Goal: Task Accomplishment & Management: Complete application form

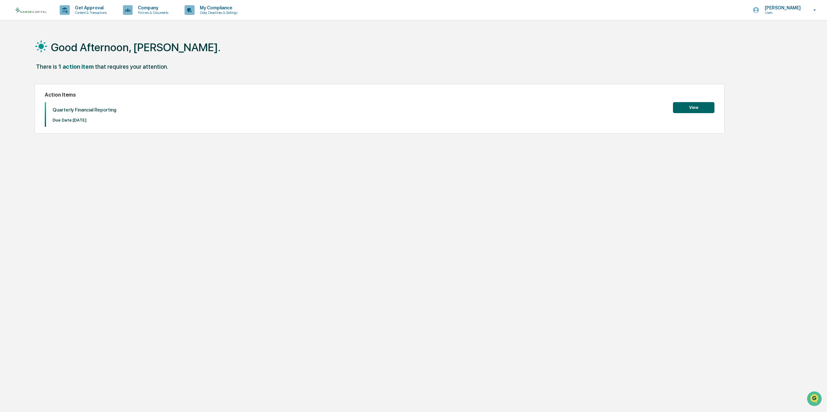
click at [687, 106] on button "View" at bounding box center [694, 107] width 42 height 11
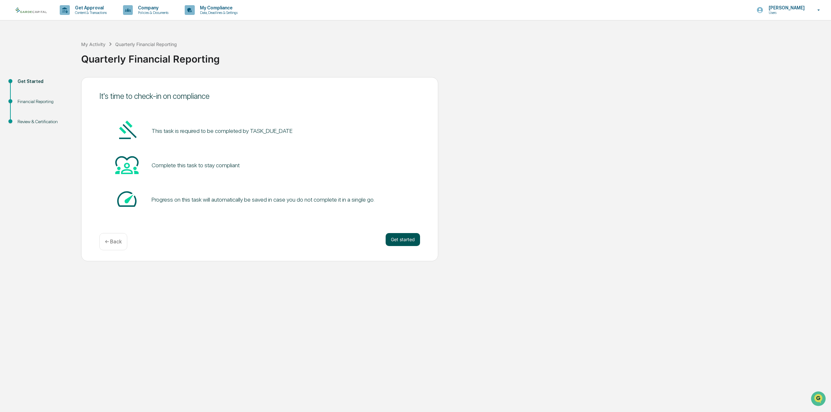
click at [394, 239] on button "Get started" at bounding box center [402, 239] width 34 height 13
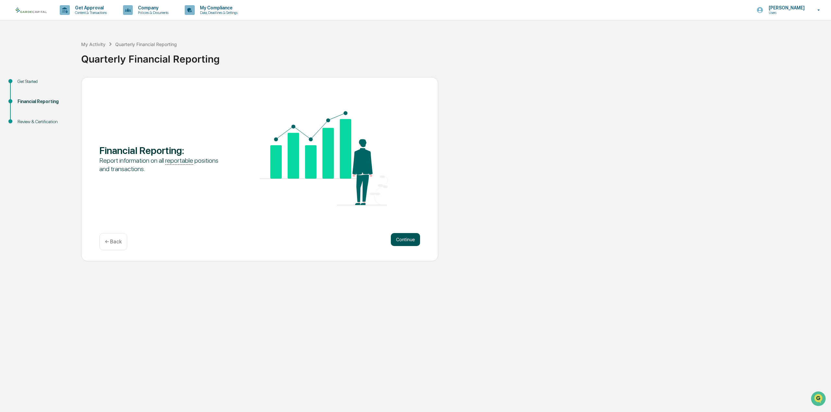
click at [400, 239] on button "Continue" at bounding box center [405, 239] width 29 height 13
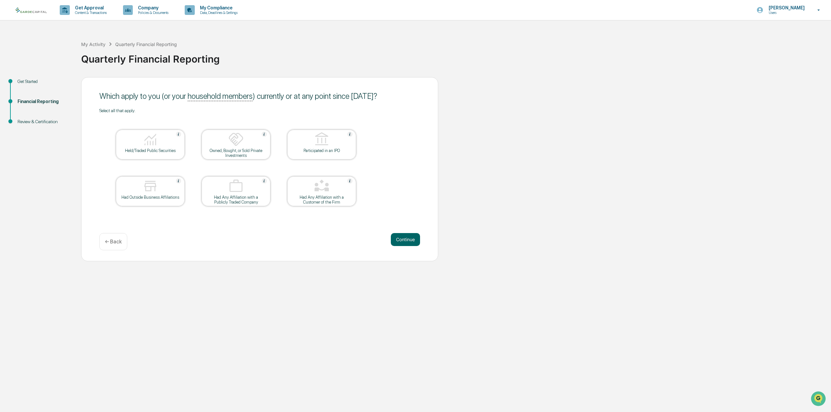
click at [167, 148] on div "Held/Traded Public Securities" at bounding box center [150, 150] width 58 height 5
click at [402, 239] on button "Continue" at bounding box center [405, 239] width 29 height 13
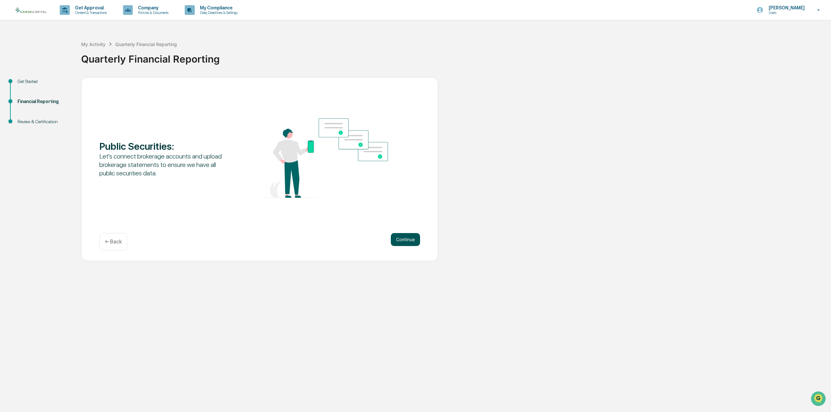
click at [400, 238] on button "Continue" at bounding box center [405, 239] width 29 height 13
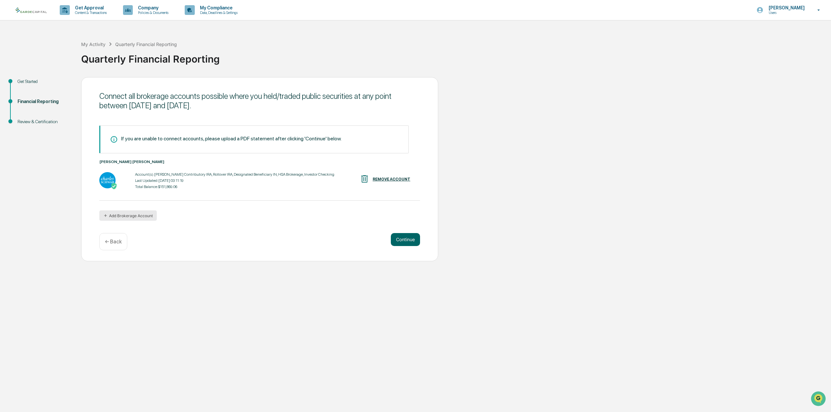
click at [141, 215] on button "Add Brokerage Account" at bounding box center [127, 216] width 57 height 10
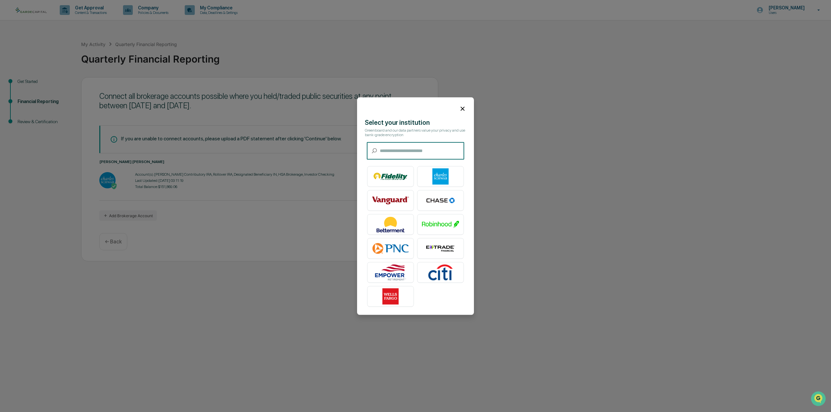
click at [460, 108] on icon at bounding box center [462, 109] width 4 height 4
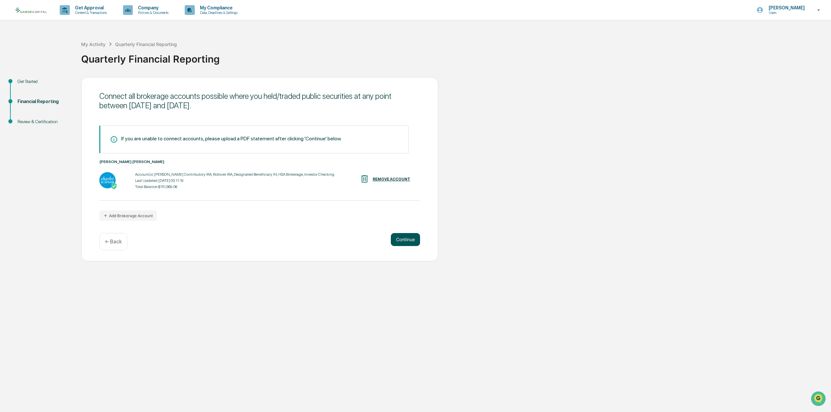
click at [407, 241] on button "Continue" at bounding box center [405, 239] width 29 height 13
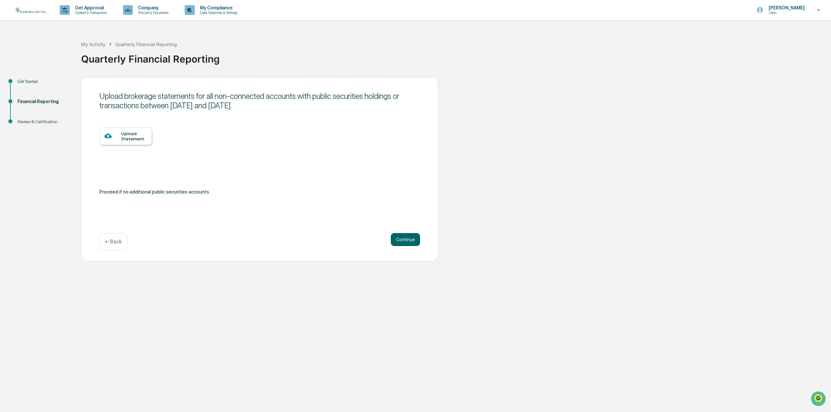
click at [111, 133] on icon at bounding box center [107, 135] width 7 height 7
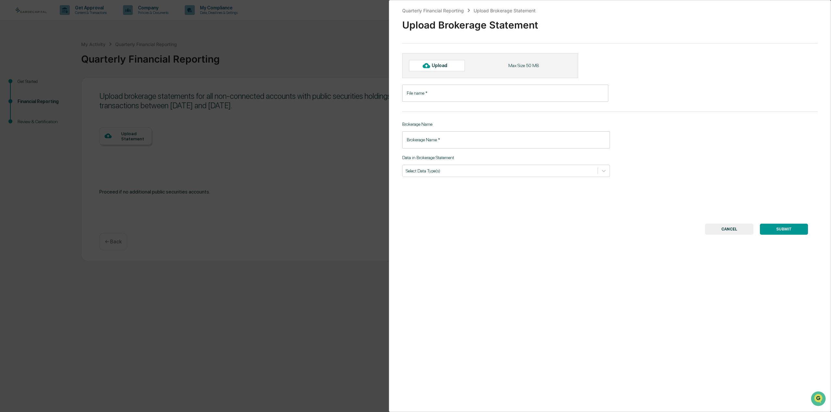
click at [443, 93] on input "File name   *" at bounding box center [505, 93] width 206 height 17
type input "**********"
click at [441, 143] on input "Brokerage Name   *" at bounding box center [506, 139] width 208 height 17
click at [421, 140] on input "********" at bounding box center [506, 139] width 208 height 17
type input "********"
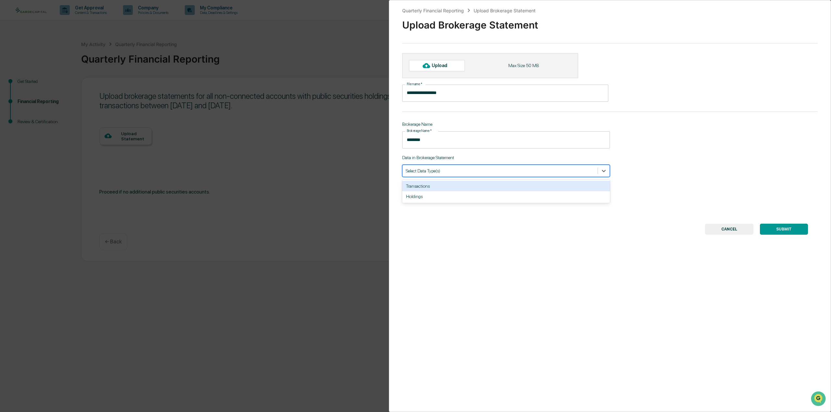
click at [440, 174] on div at bounding box center [500, 171] width 189 height 6
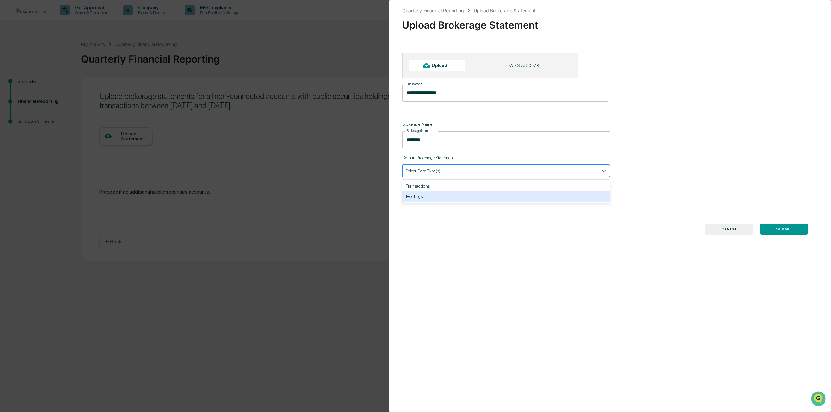
click at [433, 200] on div "Holdings" at bounding box center [506, 196] width 208 height 10
click at [434, 202] on div "**********" at bounding box center [610, 206] width 442 height 412
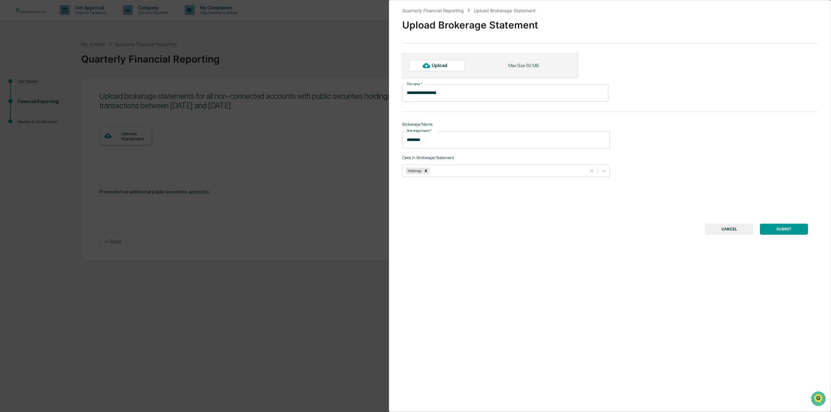
click at [432, 66] on div "Upload" at bounding box center [442, 65] width 21 height 5
type input "**********"
click at [787, 233] on button "SUBMIT" at bounding box center [784, 233] width 48 height 11
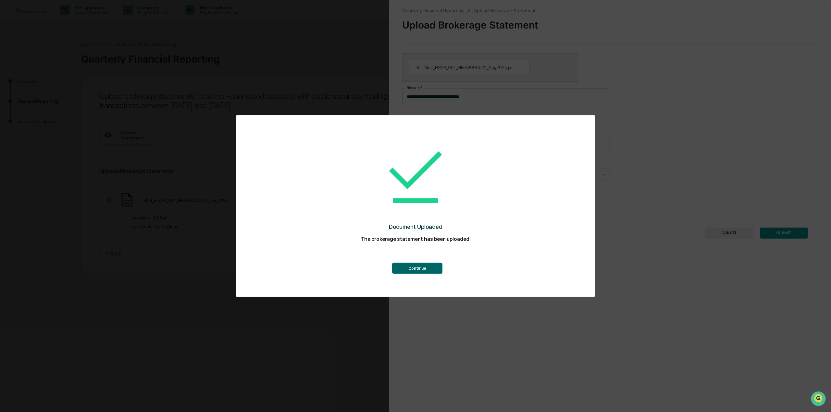
click at [427, 269] on button "Continue" at bounding box center [417, 268] width 50 height 11
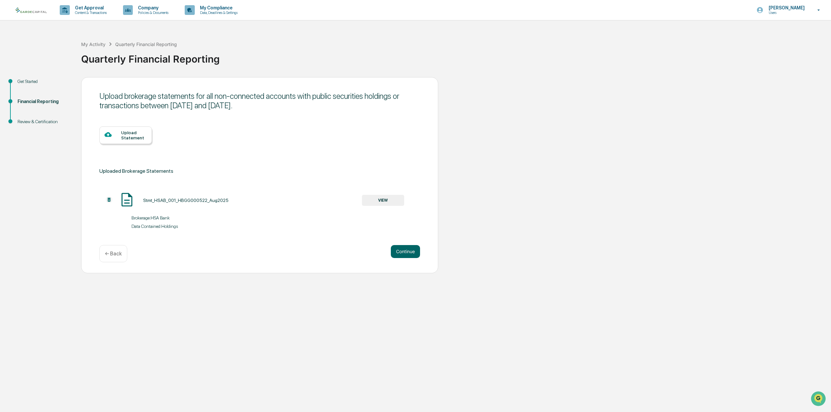
click at [127, 136] on div "Upload Statement" at bounding box center [134, 135] width 26 height 10
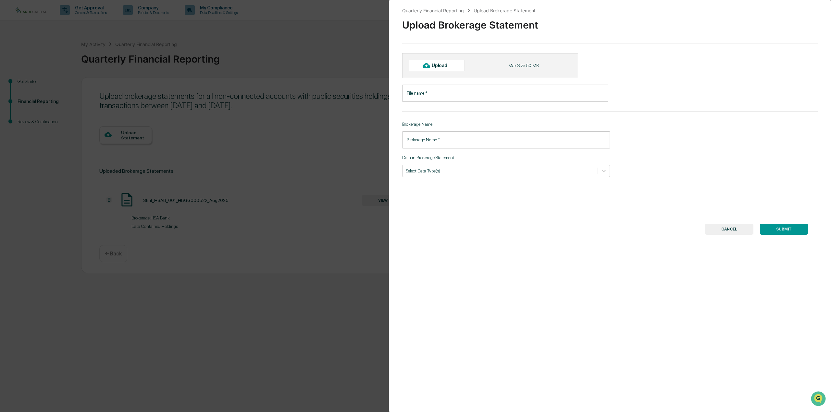
click at [430, 66] on div at bounding box center [426, 65] width 10 height 10
type input "**********"
click at [457, 146] on input "Brokerage Name   *" at bounding box center [506, 143] width 208 height 17
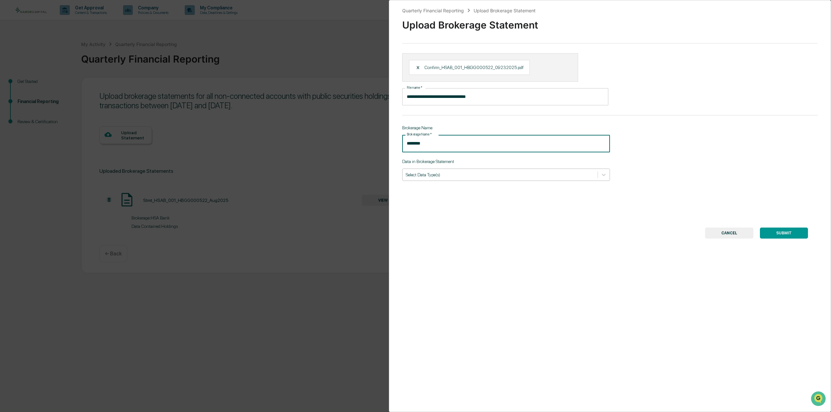
type input "********"
click at [460, 177] on div at bounding box center [500, 175] width 189 height 6
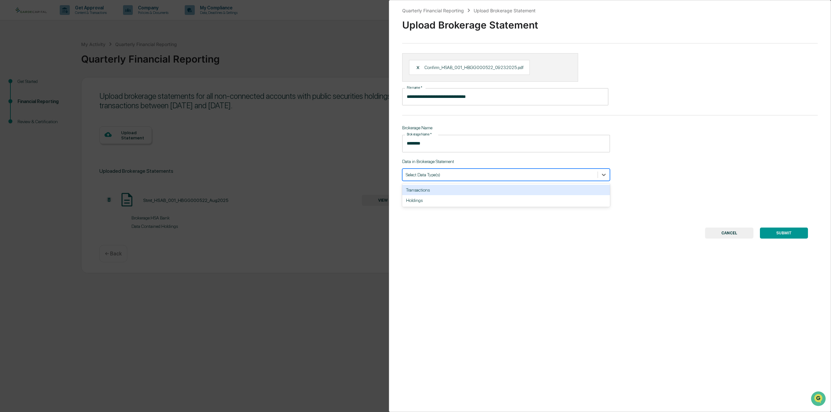
click at [448, 188] on div "Transactions" at bounding box center [506, 190] width 208 height 10
click at [780, 232] on button "SUBMIT" at bounding box center [784, 233] width 48 height 11
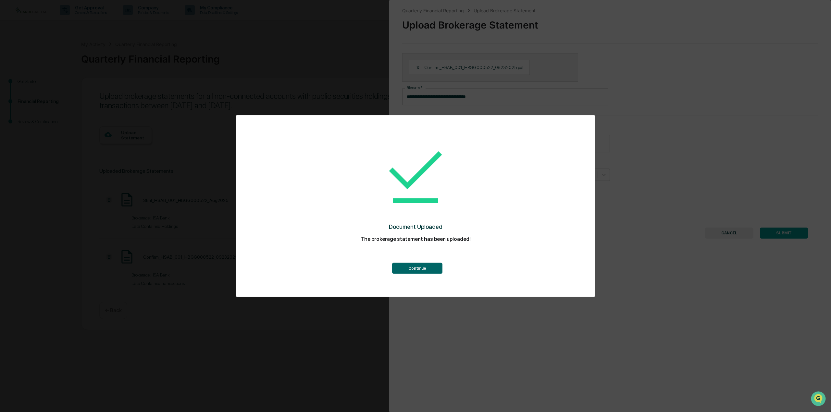
click at [409, 271] on button "Continue" at bounding box center [417, 268] width 50 height 11
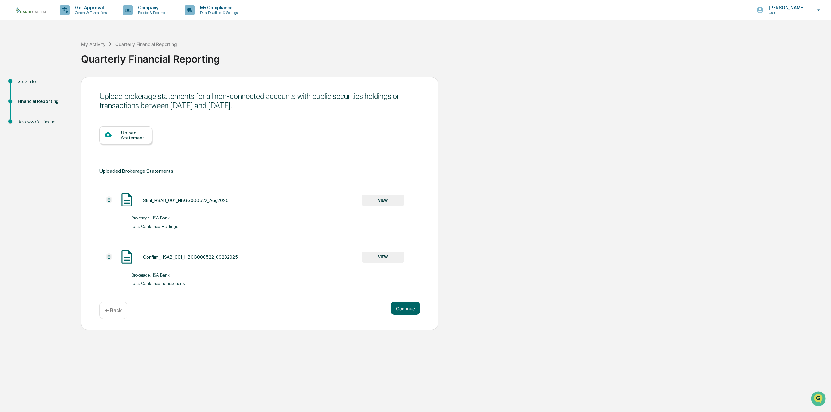
click at [133, 130] on div "Upload Statement" at bounding box center [134, 135] width 26 height 10
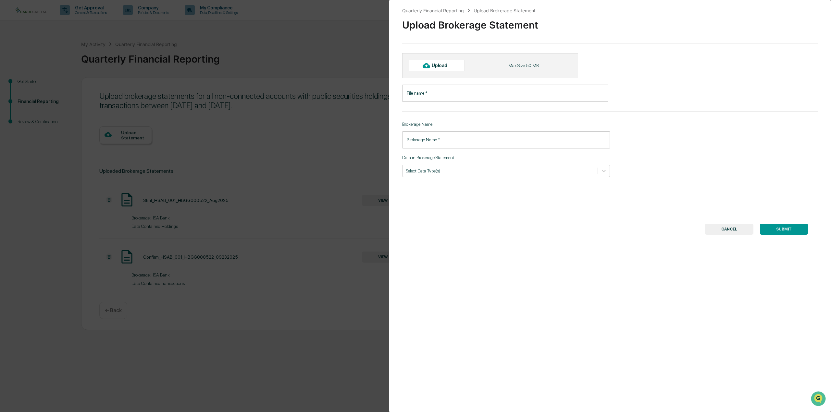
click at [444, 85] on input "File name   *" at bounding box center [505, 93] width 206 height 17
click at [438, 67] on div "Upload" at bounding box center [442, 65] width 21 height 5
type input "**********"
click at [413, 66] on div "X Confirm_HSAB_001_HBGG000522_10012025.pdf" at bounding box center [469, 67] width 121 height 15
click at [418, 67] on div "X" at bounding box center [420, 68] width 9 height 6
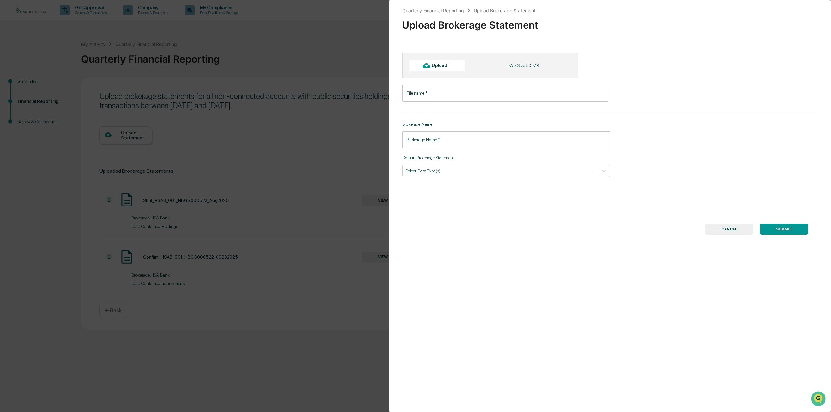
click at [437, 66] on div "Upload" at bounding box center [442, 65] width 21 height 5
type input "**********"
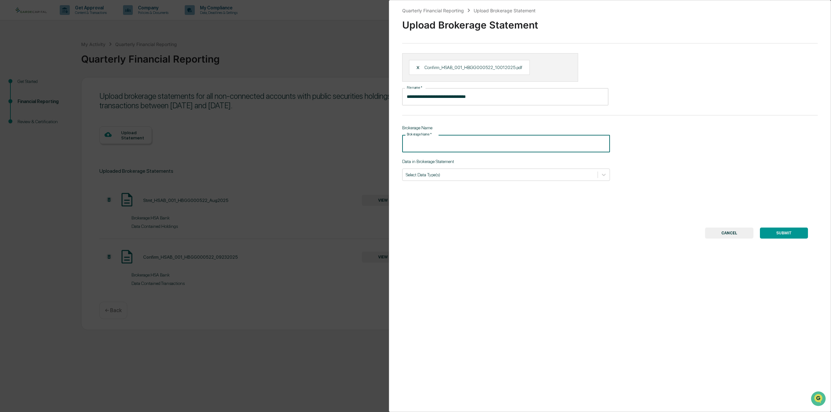
click at [453, 145] on input "Brokerage Name   *" at bounding box center [506, 143] width 208 height 17
type input "********"
click at [444, 170] on div "Select Data Type(s)" at bounding box center [499, 174] width 195 height 9
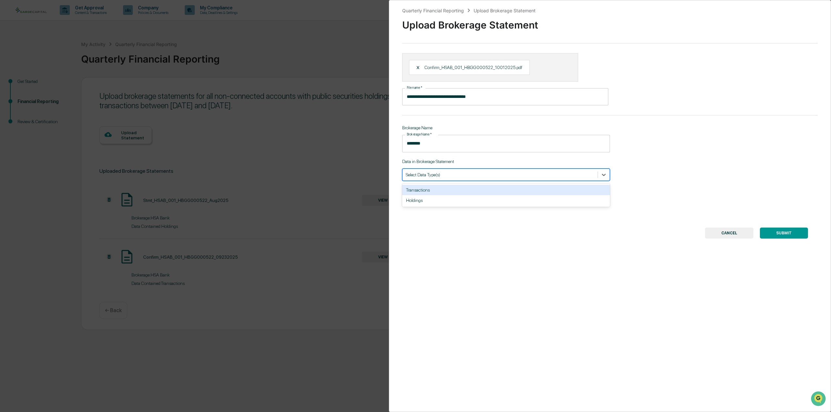
click at [441, 189] on div "Transactions" at bounding box center [506, 190] width 208 height 10
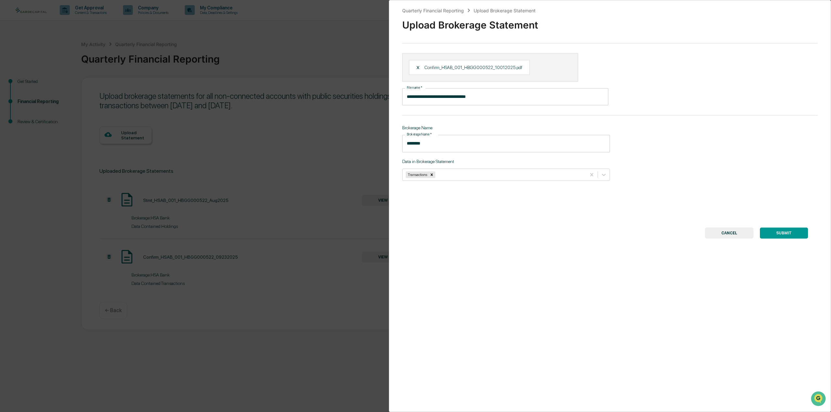
click at [797, 236] on button "SUBMIT" at bounding box center [784, 233] width 48 height 11
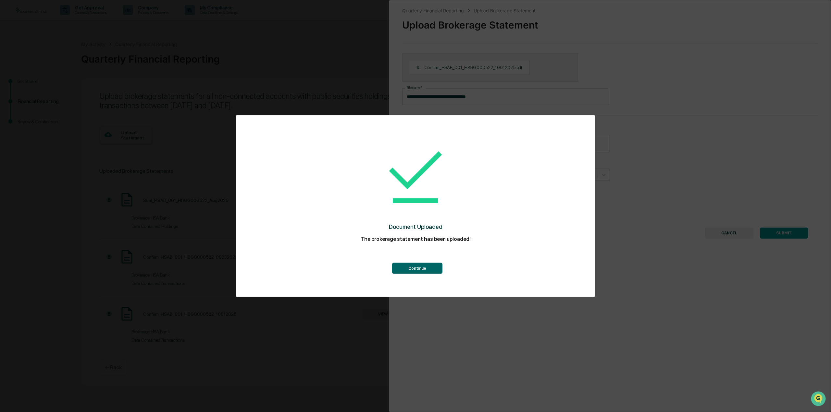
click at [428, 264] on button "Continue" at bounding box center [417, 268] width 50 height 11
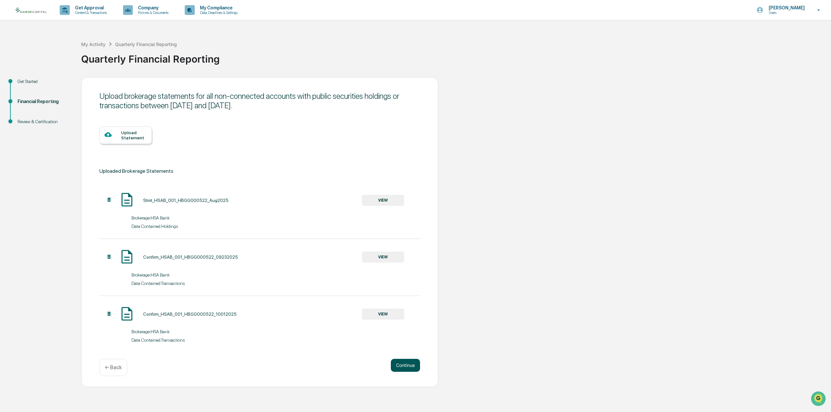
click at [404, 368] on button "Continue" at bounding box center [405, 365] width 29 height 13
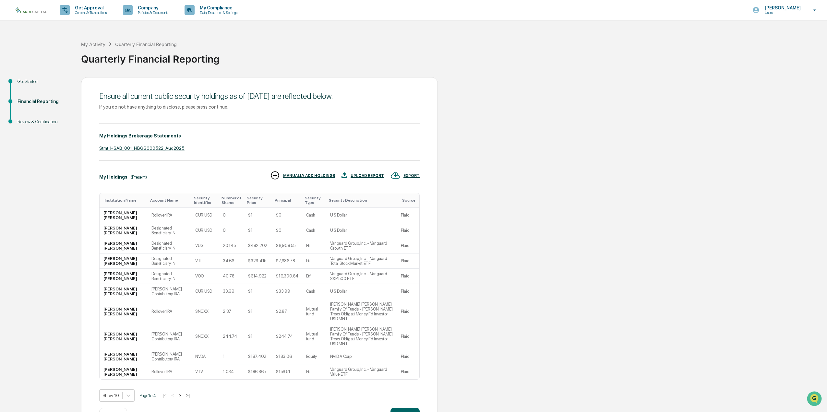
click at [183, 393] on button ">" at bounding box center [180, 396] width 6 height 6
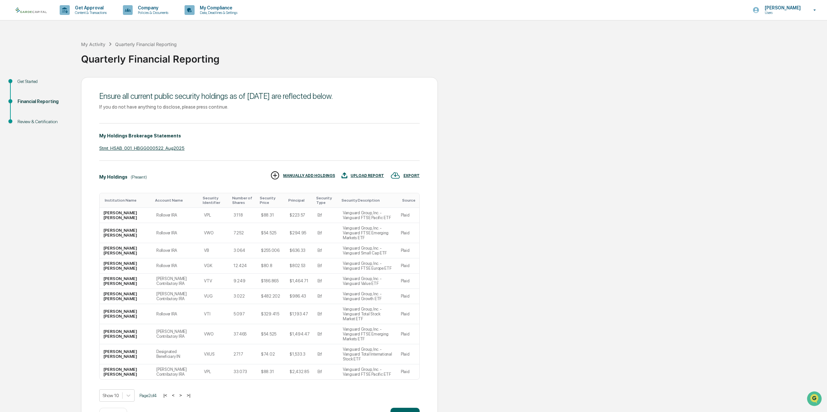
click at [183, 393] on button ">" at bounding box center [180, 396] width 6 height 6
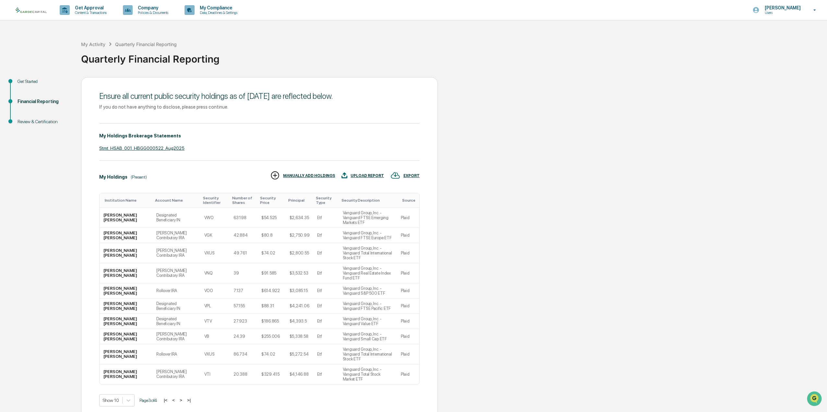
click at [183, 398] on button ">" at bounding box center [181, 401] width 6 height 6
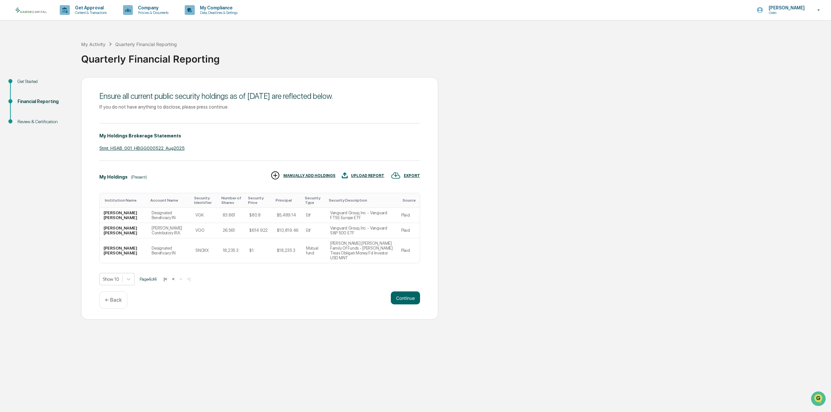
click at [176, 276] on button "<" at bounding box center [173, 279] width 6 height 6
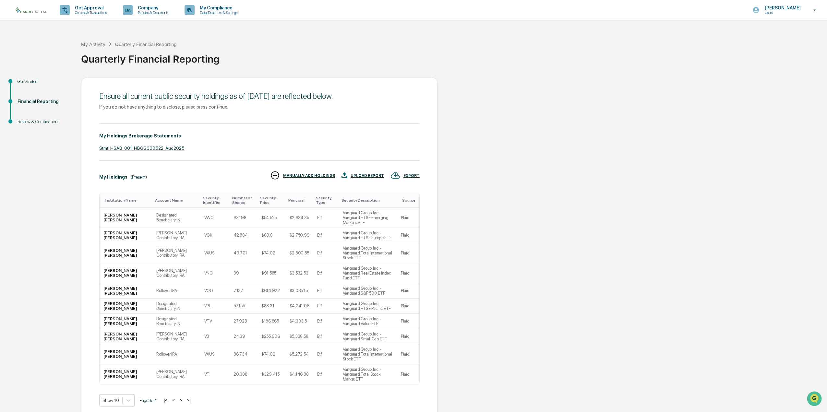
click at [177, 398] on button "<" at bounding box center [173, 401] width 6 height 6
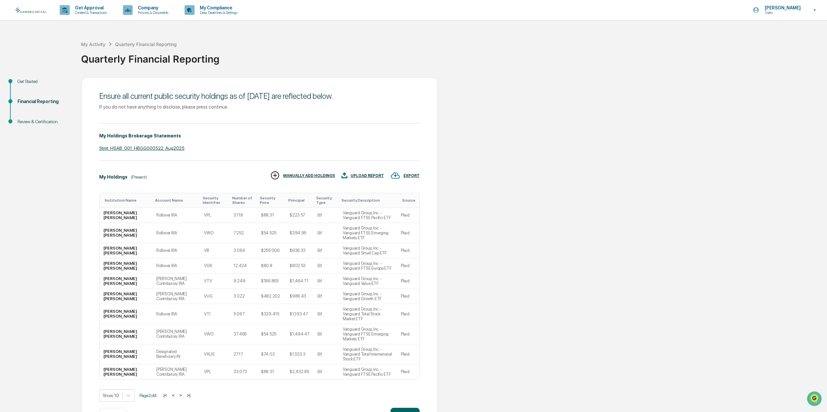
click at [176, 393] on button "<" at bounding box center [173, 396] width 6 height 6
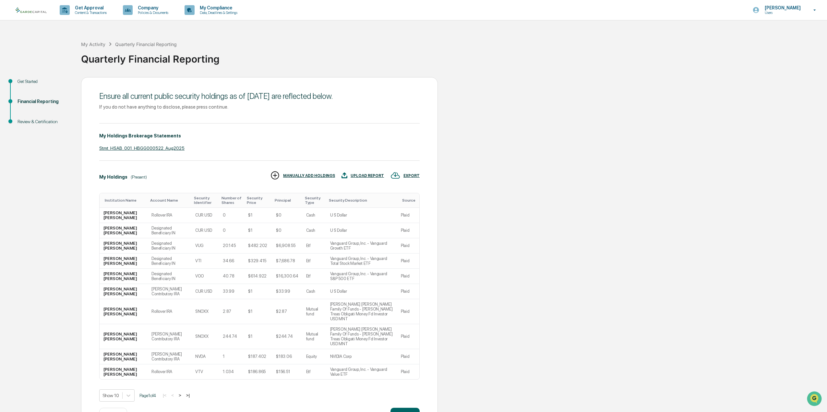
click at [183, 393] on button ">" at bounding box center [180, 396] width 6 height 6
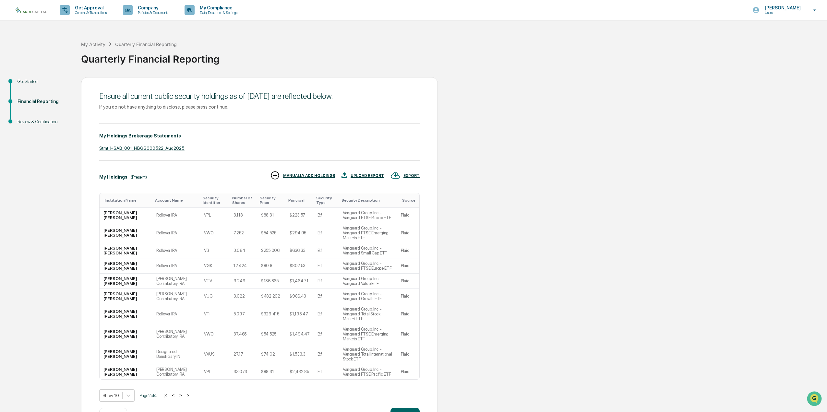
click at [183, 393] on button ">" at bounding box center [180, 396] width 6 height 6
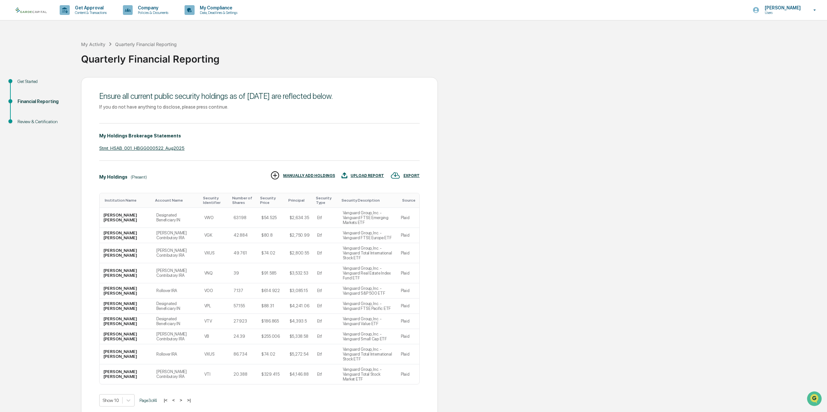
click at [183, 398] on button ">" at bounding box center [181, 401] width 6 height 6
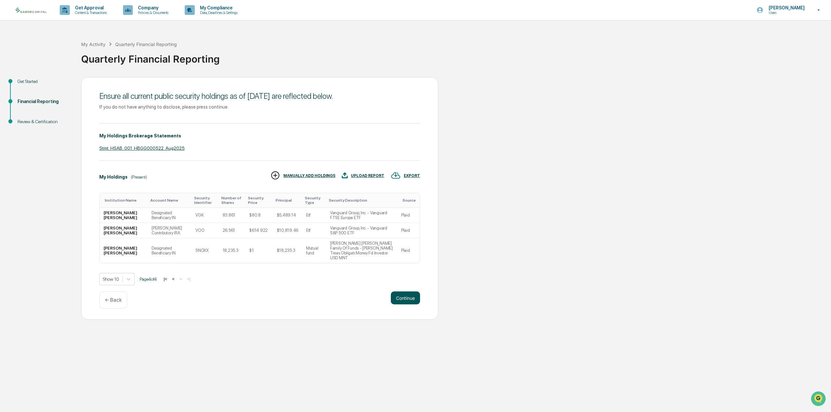
click at [402, 292] on button "Continue" at bounding box center [405, 298] width 29 height 13
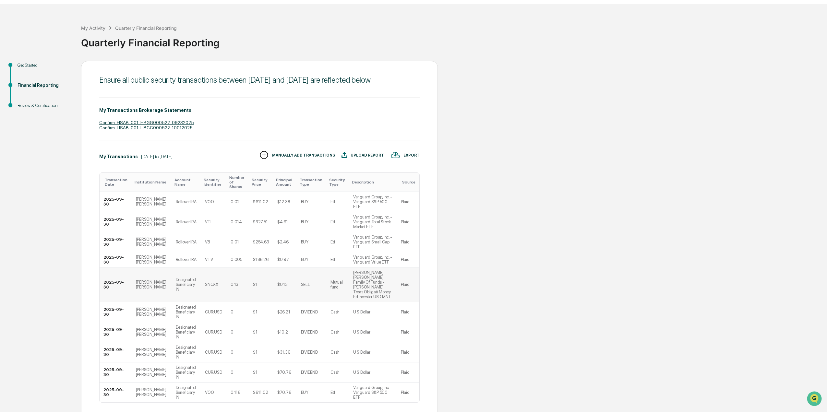
scroll to position [24, 0]
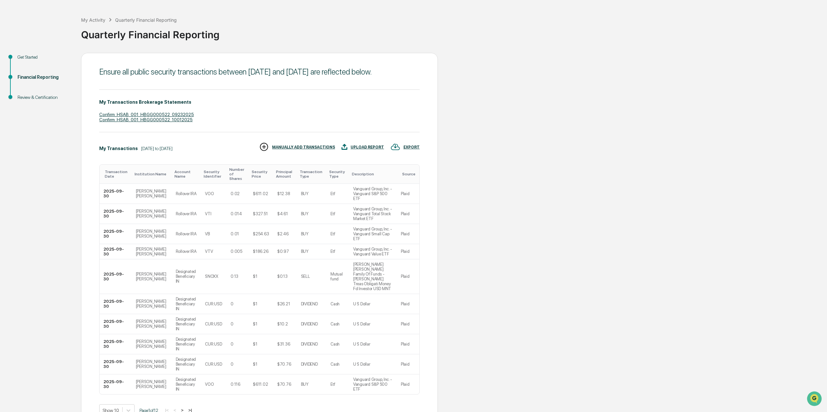
click at [186, 408] on button ">" at bounding box center [182, 411] width 6 height 6
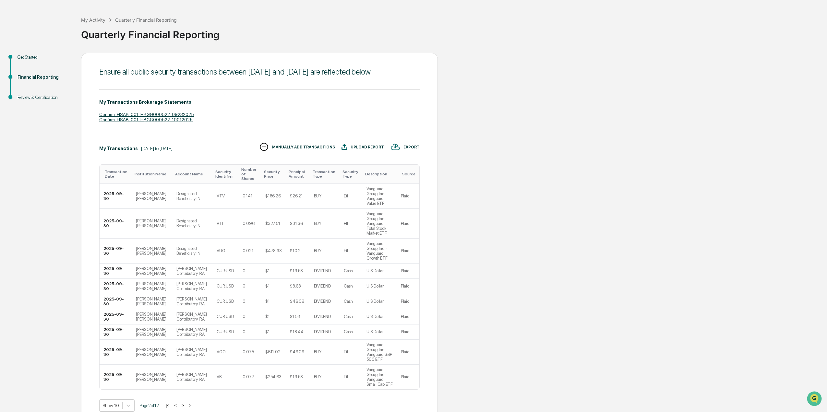
click at [186, 372] on td "[PERSON_NAME] Contributory IRA" at bounding box center [193, 377] width 40 height 25
click at [186, 403] on button ">" at bounding box center [183, 406] width 6 height 6
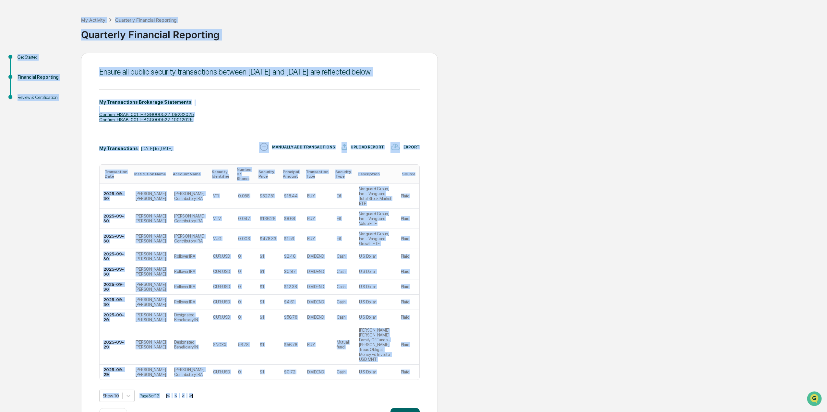
click at [186, 398] on div "Ensure all public security transactions between [DATE] and [DATE] are reflected…" at bounding box center [259, 245] width 357 height 384
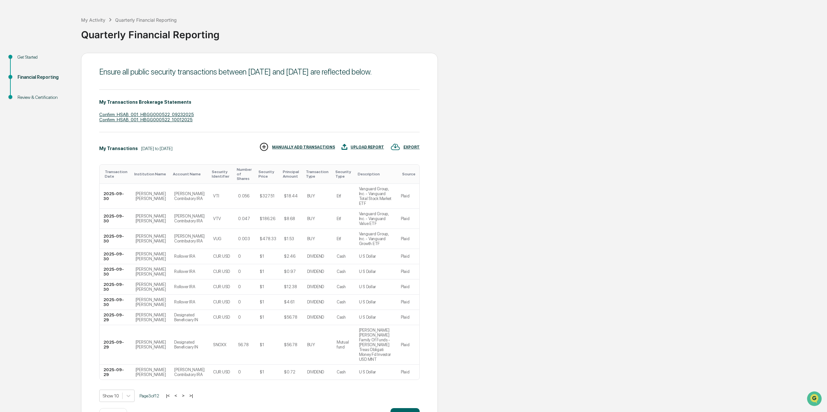
click at [186, 390] on div "Show 10 Page 3 of 12 |< < > >|" at bounding box center [259, 396] width 321 height 12
click at [186, 393] on button ">" at bounding box center [183, 396] width 6 height 6
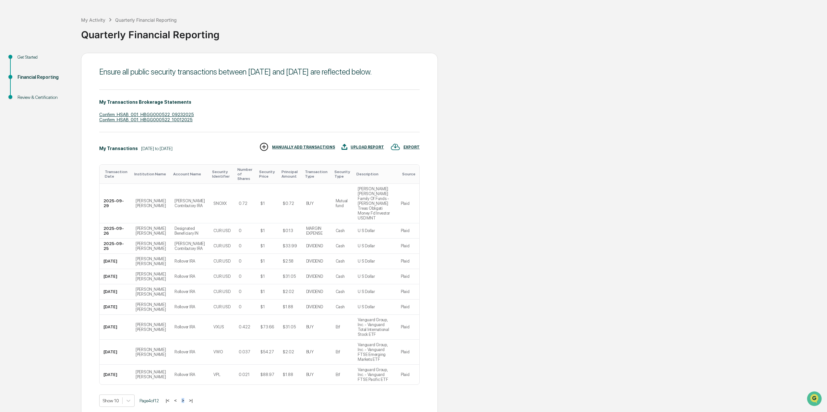
click at [186, 395] on div "Show 10 Page 4 of 12 |< < > >|" at bounding box center [259, 401] width 321 height 12
click at [186, 398] on button ">" at bounding box center [183, 401] width 6 height 6
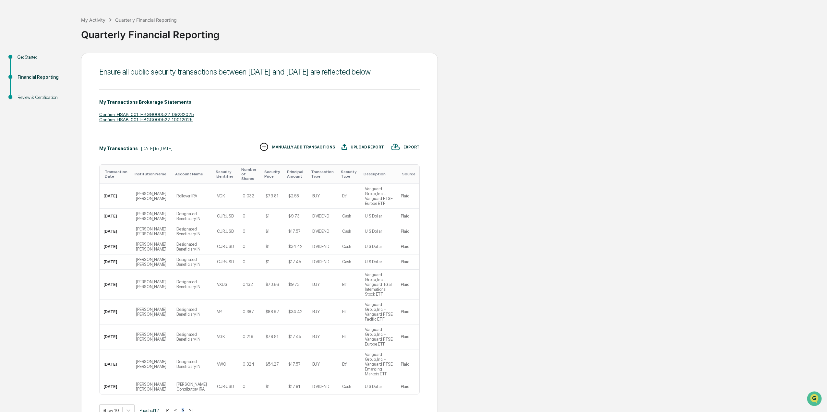
click at [186, 408] on button ">" at bounding box center [183, 411] width 6 height 6
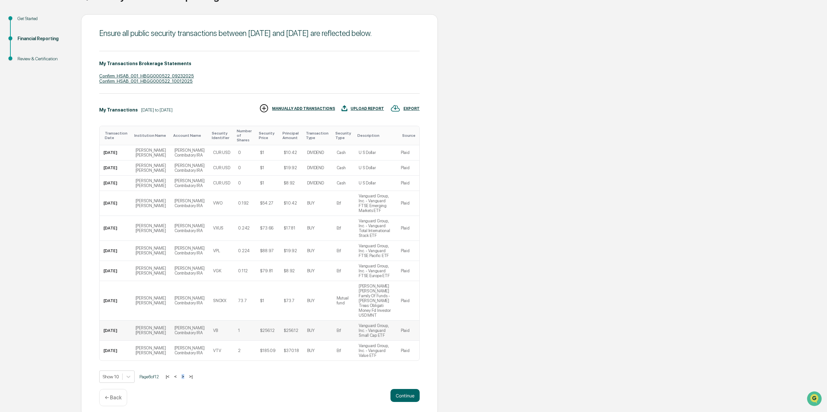
scroll to position [63, 0]
click at [186, 374] on button ">" at bounding box center [183, 377] width 6 height 6
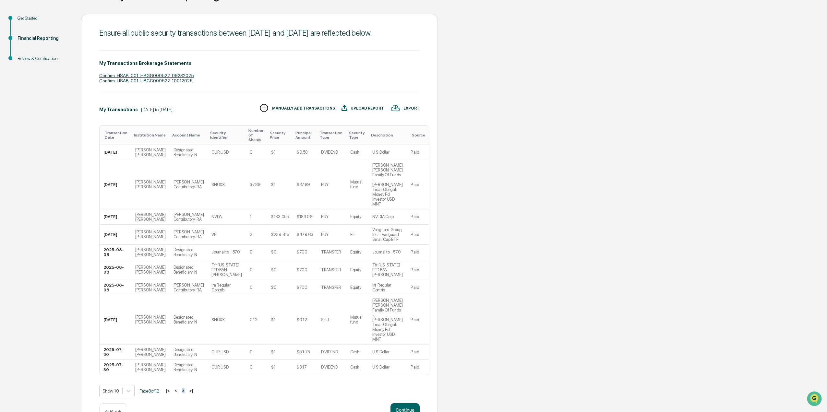
scroll to position [49, 0]
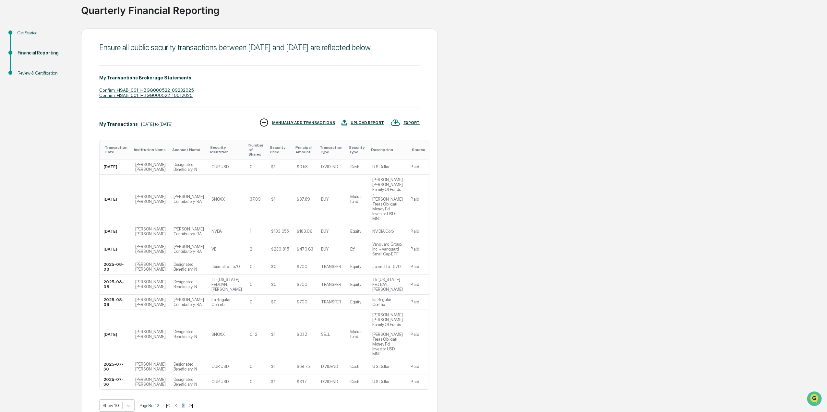
click at [179, 403] on button "<" at bounding box center [176, 406] width 6 height 6
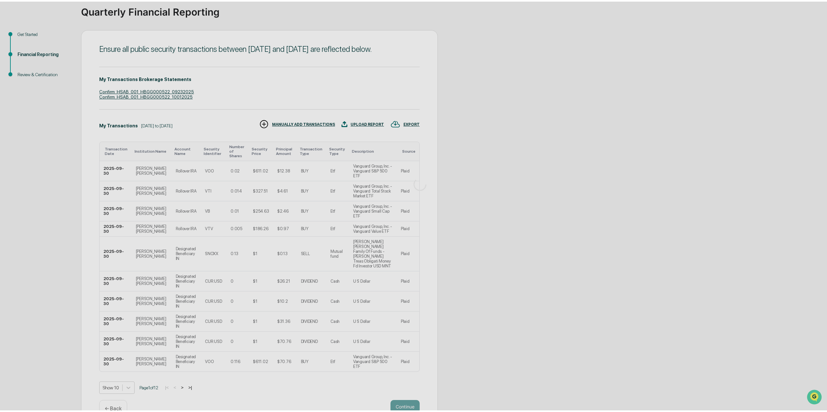
scroll to position [0, 0]
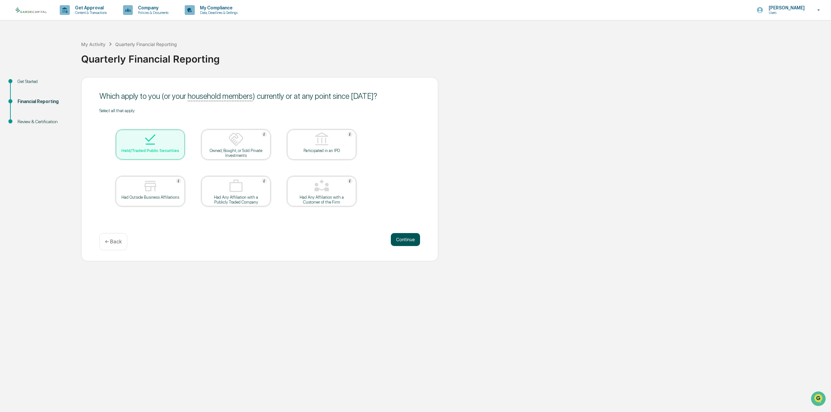
click at [410, 239] on button "Continue" at bounding box center [405, 239] width 29 height 13
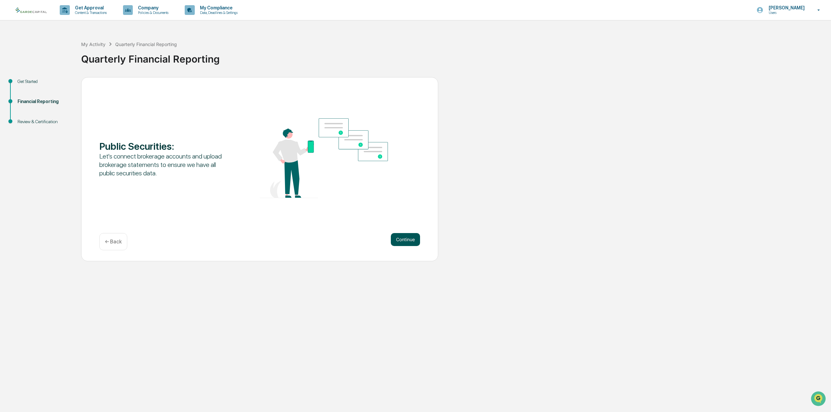
click at [407, 234] on button "Continue" at bounding box center [405, 239] width 29 height 13
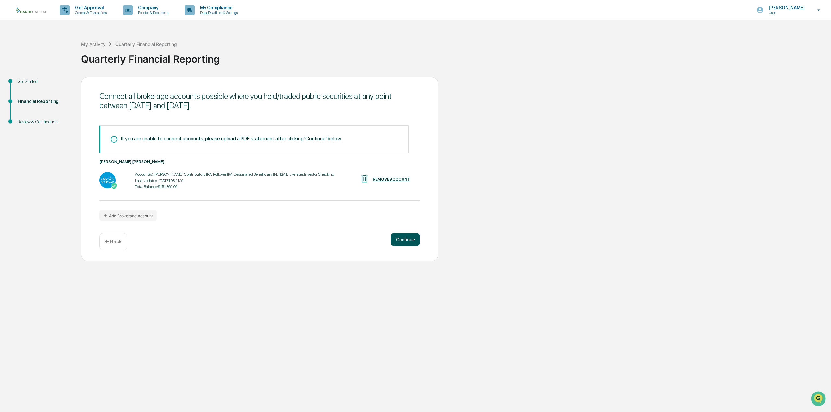
click at [406, 243] on button "Continue" at bounding box center [405, 239] width 29 height 13
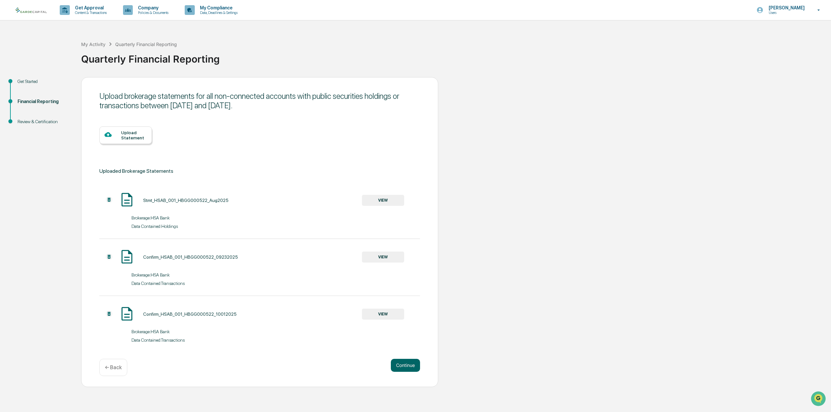
click at [109, 314] on img at bounding box center [109, 314] width 6 height 6
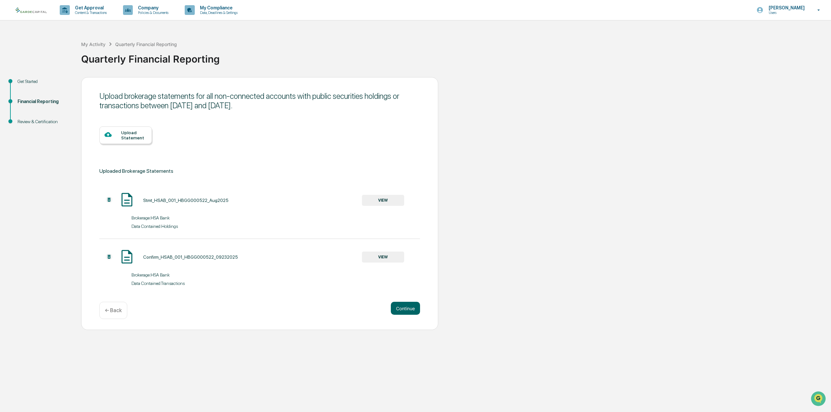
click at [135, 134] on div "Upload Statement" at bounding box center [134, 135] width 26 height 10
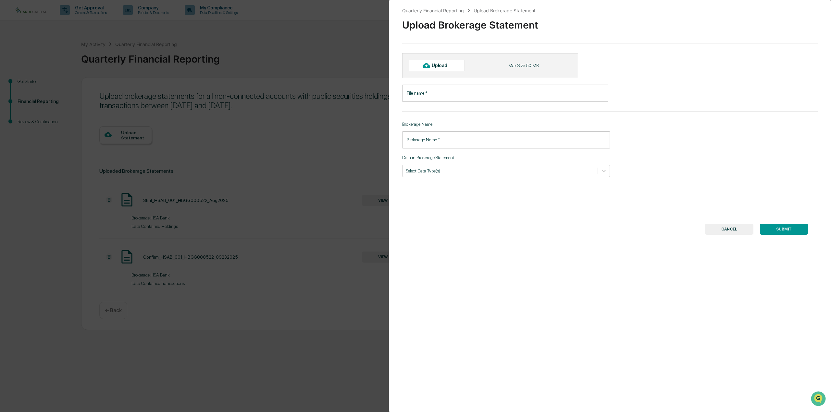
click at [473, 97] on input "File name   *" at bounding box center [505, 93] width 206 height 17
click at [436, 65] on div "Upload" at bounding box center [442, 65] width 21 height 5
type input "**********"
click at [442, 147] on input "Brokerage Name   *" at bounding box center [506, 143] width 208 height 17
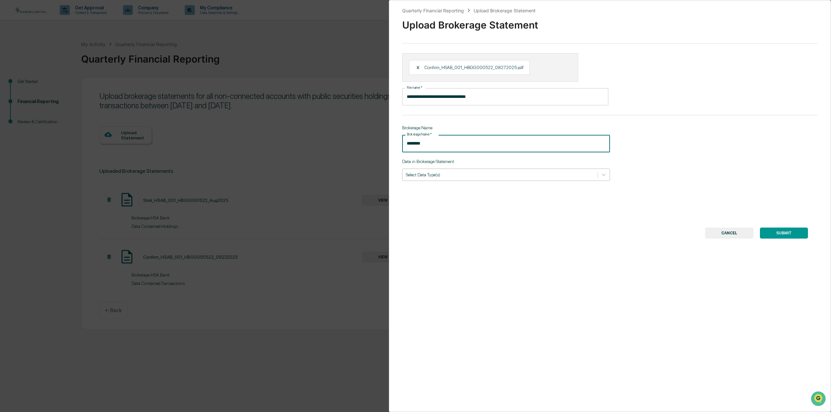
type input "********"
click at [427, 177] on div at bounding box center [500, 175] width 189 height 6
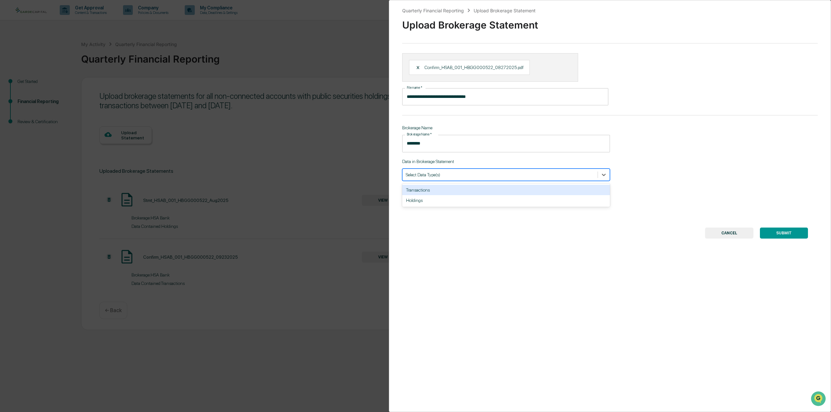
click at [428, 192] on div "Transactions" at bounding box center [506, 190] width 208 height 10
click at [774, 234] on button "SUBMIT" at bounding box center [784, 233] width 48 height 11
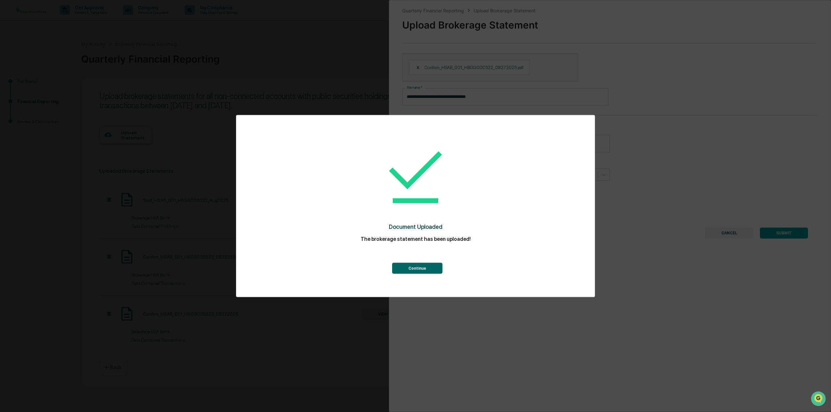
click at [425, 268] on button "Continue" at bounding box center [417, 268] width 50 height 11
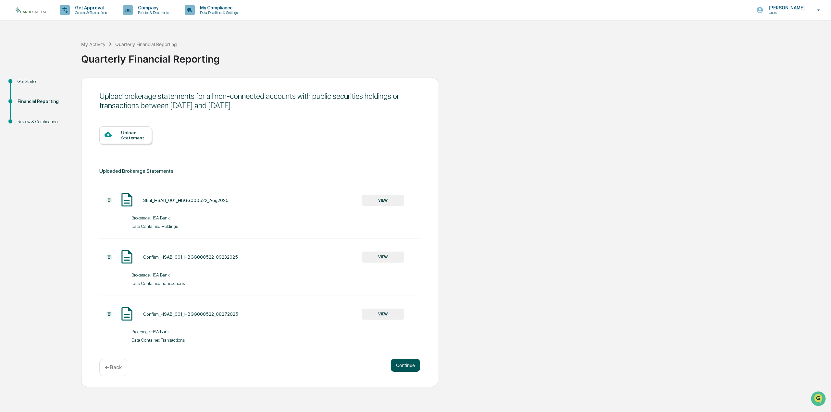
click at [399, 361] on button "Continue" at bounding box center [405, 365] width 29 height 13
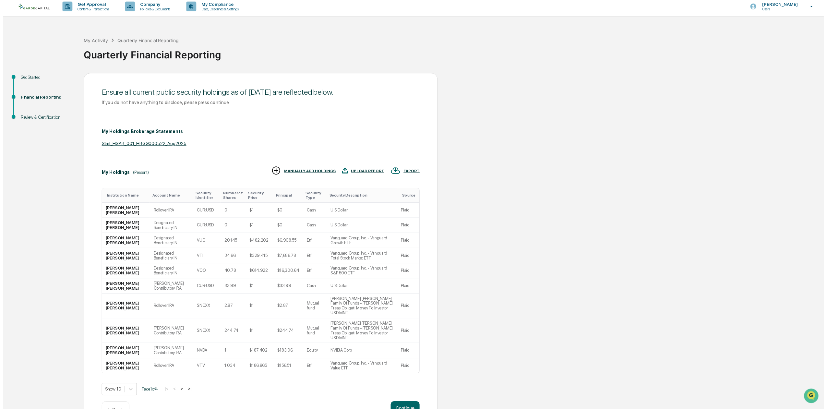
scroll to position [5, 0]
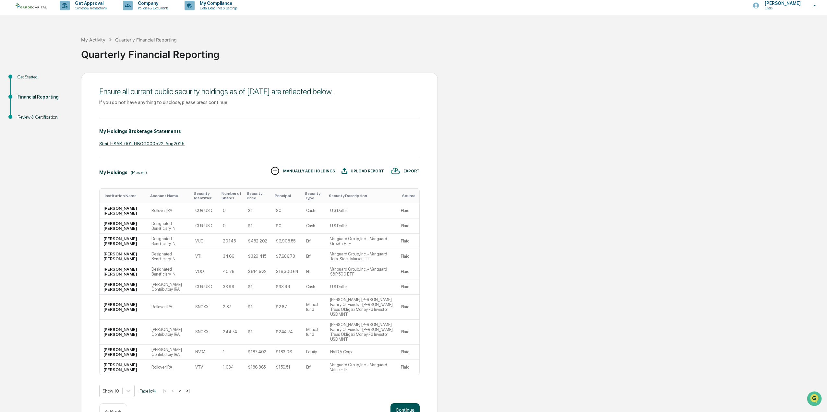
click at [406, 404] on button "Continue" at bounding box center [405, 410] width 29 height 13
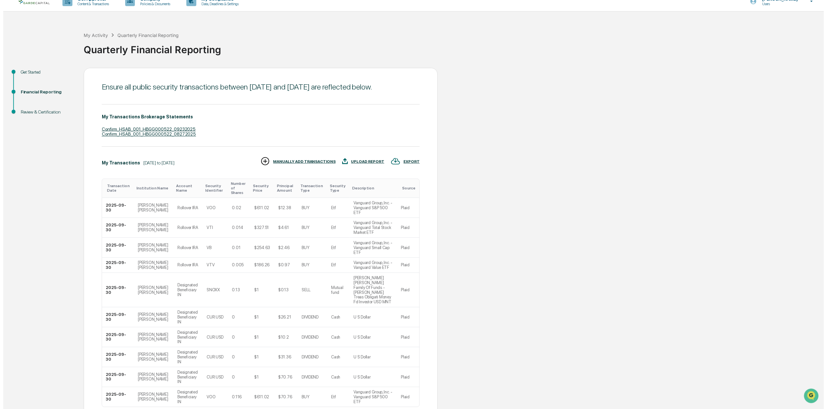
scroll to position [24, 0]
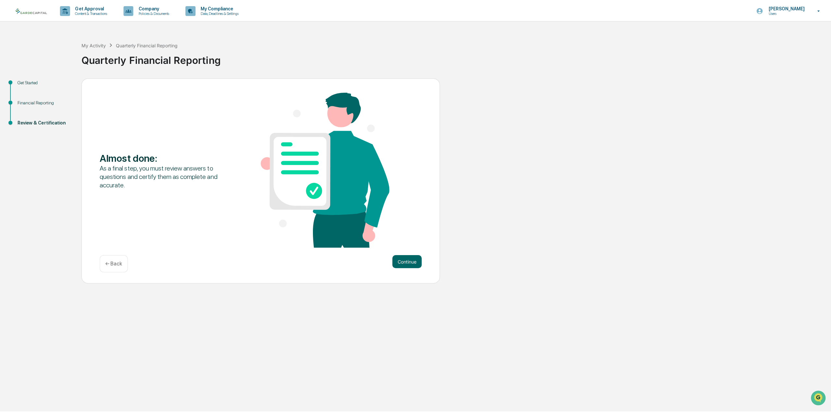
scroll to position [0, 0]
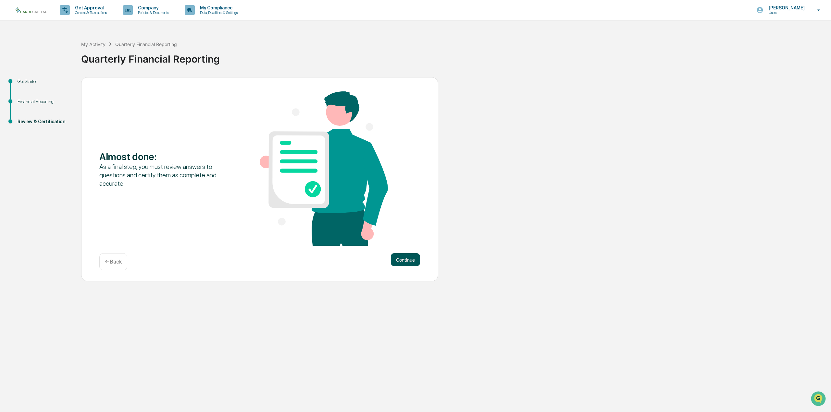
click at [407, 261] on button "Continue" at bounding box center [405, 259] width 29 height 13
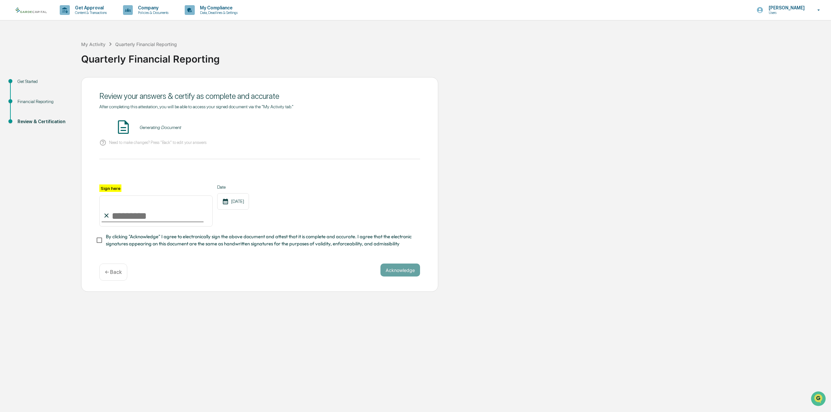
click at [131, 211] on input "Sign here" at bounding box center [155, 211] width 113 height 31
type input "**********"
click at [407, 274] on button "Acknowledge" at bounding box center [400, 270] width 40 height 13
click at [383, 127] on button "VIEW" at bounding box center [383, 127] width 42 height 11
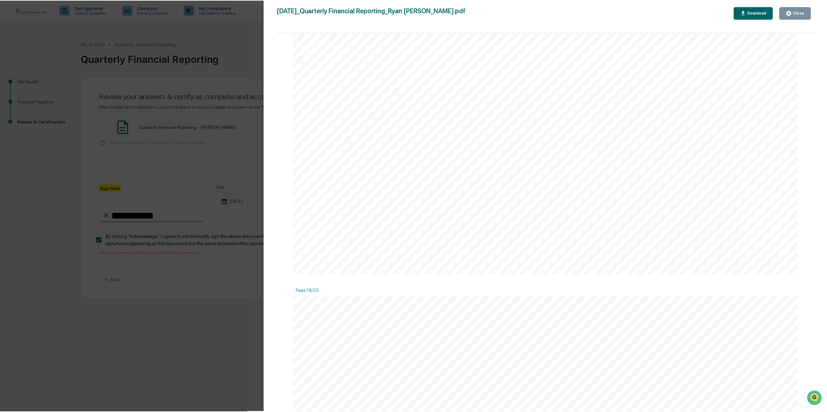
scroll to position [13856, 0]
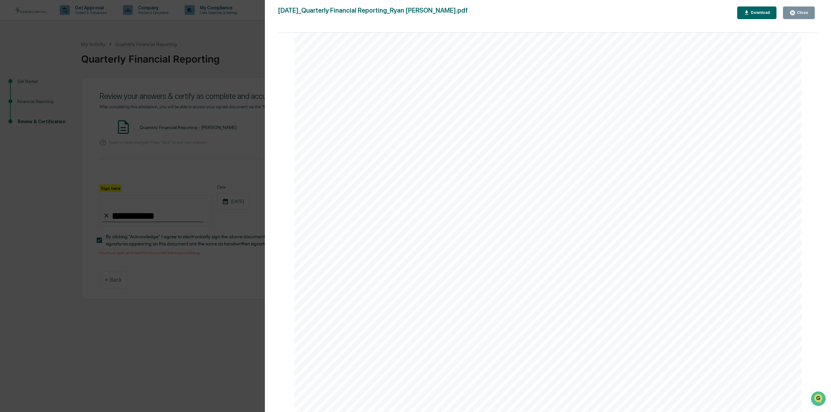
drag, startPoint x: 815, startPoint y: 47, endPoint x: 3, endPoint y: 16, distance: 812.0
click at [797, 11] on div "Close" at bounding box center [801, 12] width 13 height 5
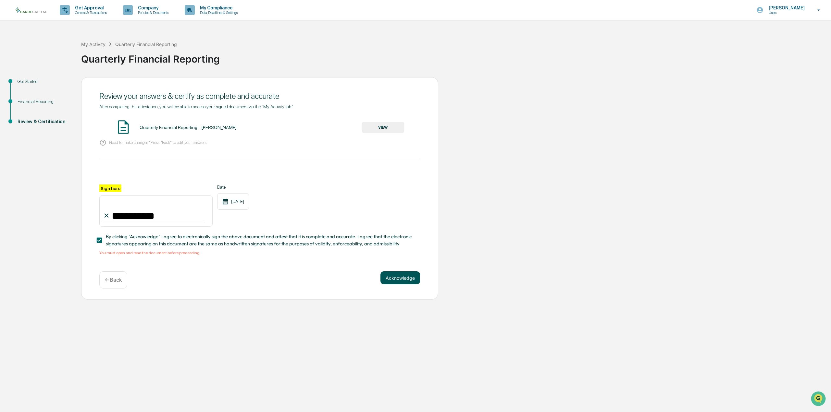
click at [397, 278] on button "Acknowledge" at bounding box center [400, 278] width 40 height 13
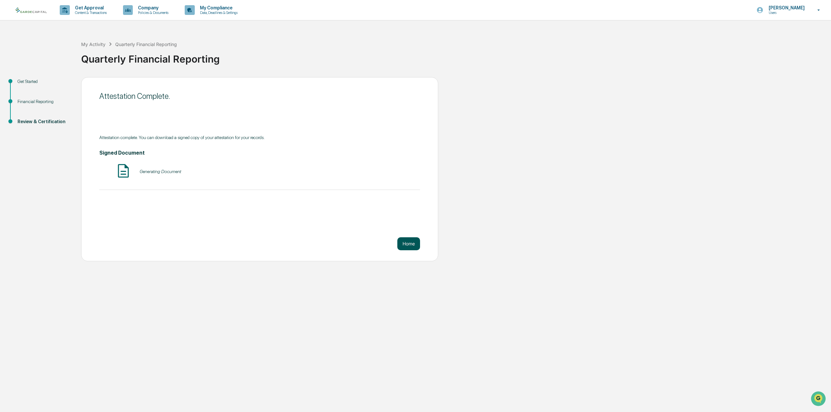
click at [407, 245] on button "Home" at bounding box center [408, 243] width 23 height 13
